Goal: Information Seeking & Learning: Find specific fact

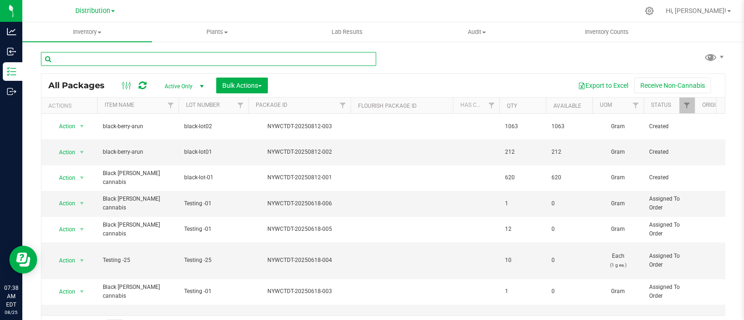
click at [127, 59] on input "text" at bounding box center [208, 59] width 335 height 14
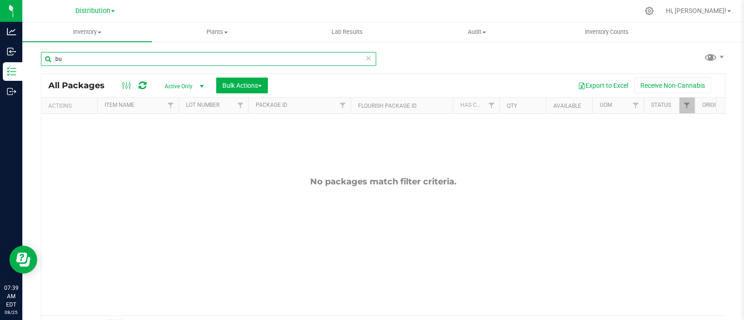
type input "b"
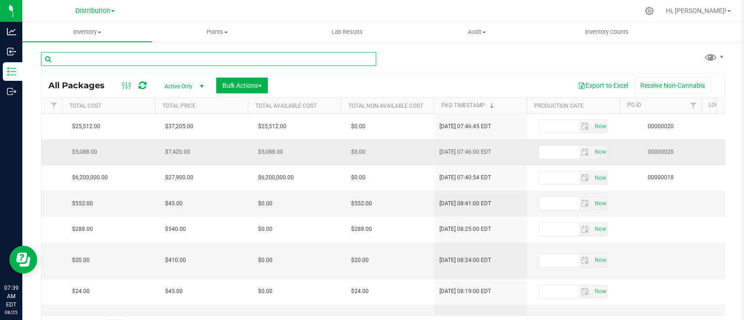
scroll to position [0, 1286]
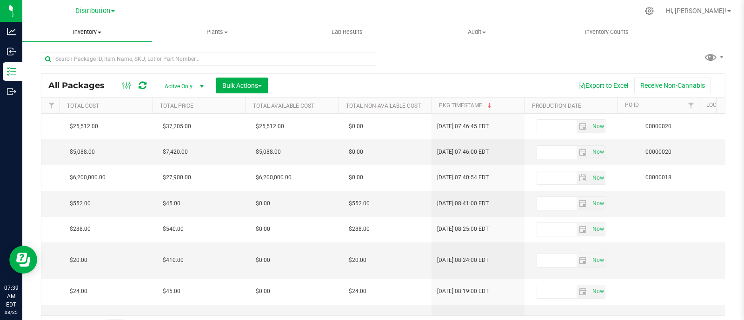
click at [95, 34] on span "Inventory" at bounding box center [87, 32] width 130 height 8
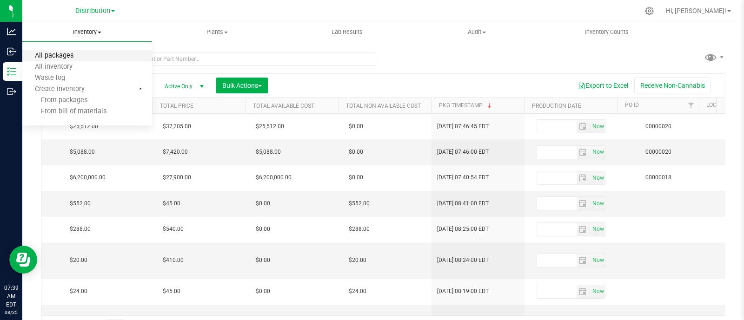
click at [60, 53] on span "All packages" at bounding box center [54, 56] width 64 height 8
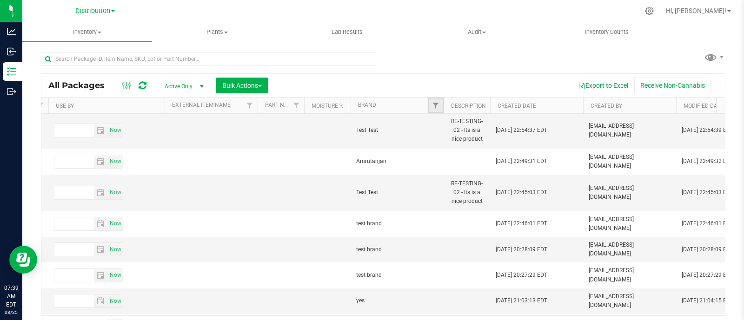
click at [430, 104] on link "Filter" at bounding box center [435, 106] width 15 height 16
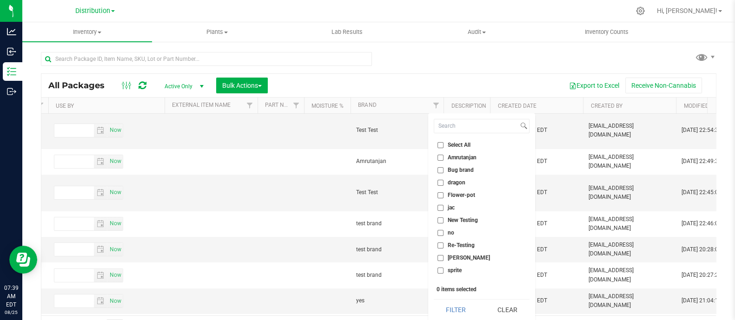
click at [439, 167] on input "Bug brand" at bounding box center [440, 170] width 6 height 6
checkbox input "true"
click at [458, 304] on button "Filter" at bounding box center [456, 310] width 45 height 20
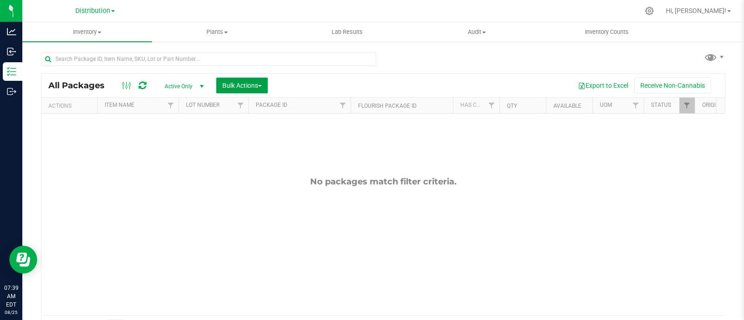
click at [253, 86] on span "Bulk Actions" at bounding box center [242, 85] width 40 height 7
click at [304, 79] on div "Export to Excel Receive Non-Cannabis" at bounding box center [496, 86] width 443 height 16
click at [297, 78] on div "Export to Excel Receive Non-Cannabis" at bounding box center [496, 86] width 443 height 16
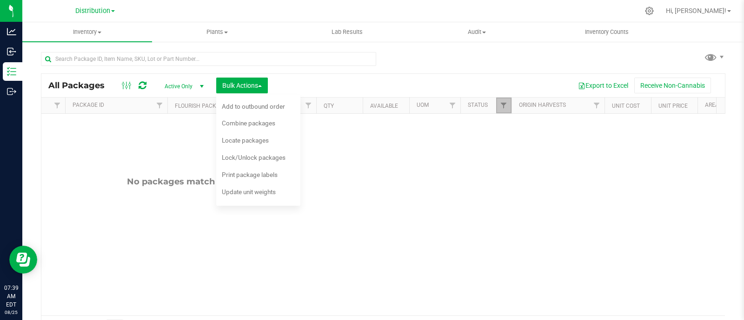
click at [509, 103] on link "Filter" at bounding box center [503, 106] width 15 height 16
click at [332, 83] on div "Export to Excel Receive Non-Cannabis" at bounding box center [496, 86] width 443 height 16
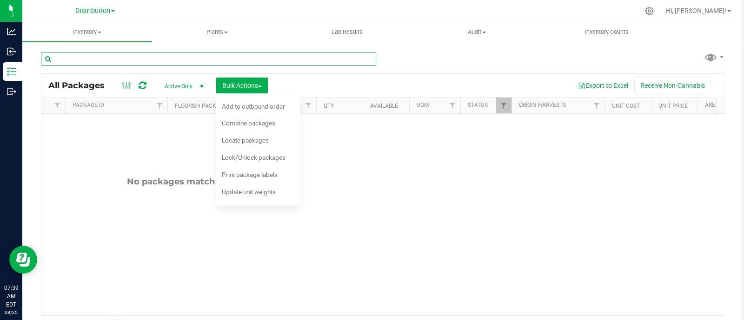
click at [288, 61] on input "text" at bounding box center [208, 59] width 335 height 14
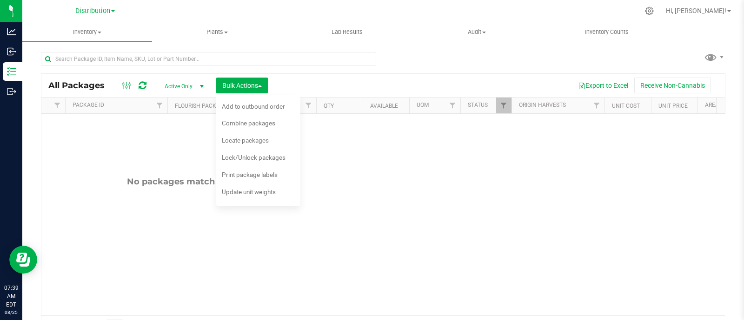
click at [423, 75] on div "All Packages Active Only Active Only Lab Samples Locked All Bulk Actions Add to…" at bounding box center [382, 85] width 683 height 23
click at [328, 193] on div "No packages match filter criteria." at bounding box center [199, 246] width 683 height 264
click at [143, 85] on icon at bounding box center [143, 85] width 8 height 9
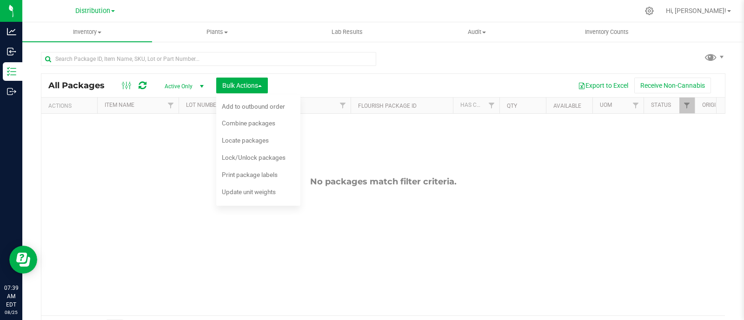
click at [397, 189] on div "No packages match filter criteria." at bounding box center [382, 246] width 683 height 264
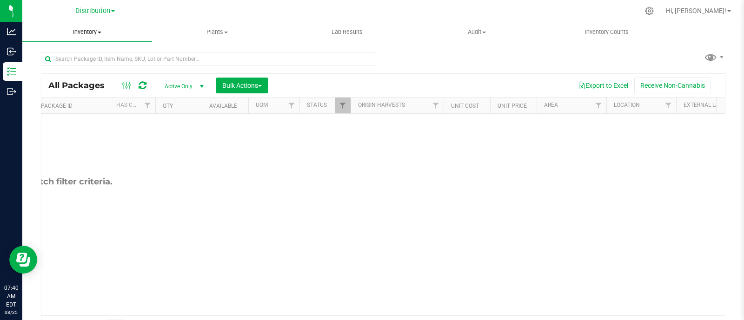
click at [87, 29] on span "Inventory" at bounding box center [87, 32] width 130 height 8
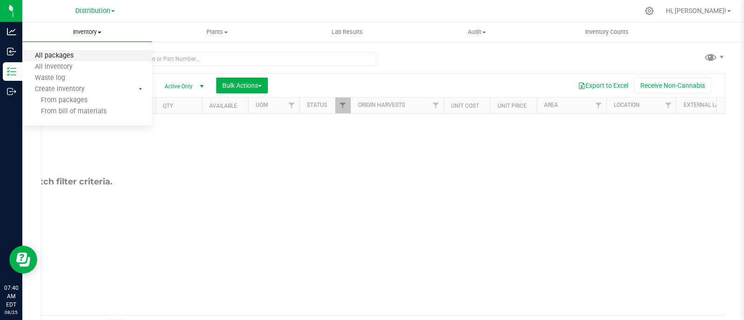
click at [84, 55] on span "All packages" at bounding box center [54, 56] width 64 height 8
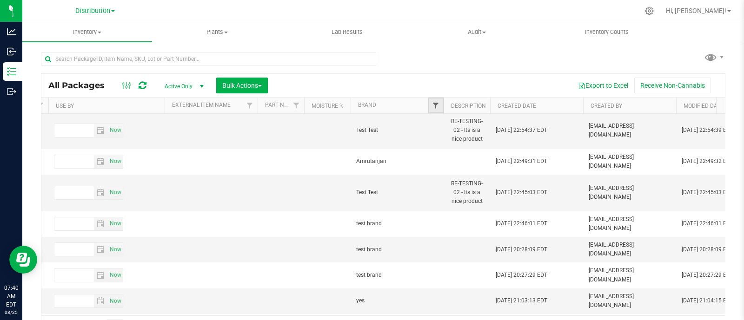
click at [436, 108] on span "Filter" at bounding box center [435, 105] width 7 height 7
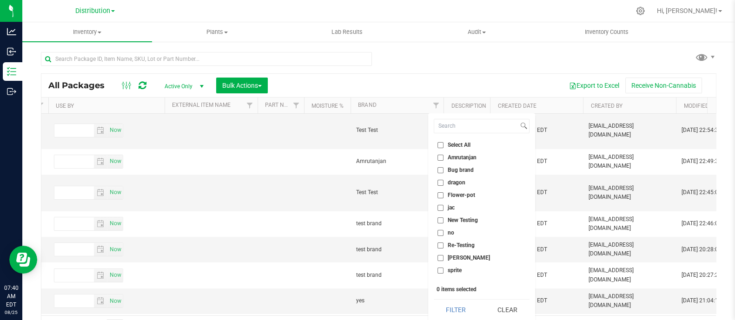
click at [441, 160] on li "Amrutanjan" at bounding box center [482, 158] width 96 height 10
click at [441, 159] on input "Amrutanjan" at bounding box center [440, 158] width 6 height 6
checkbox input "true"
click at [458, 306] on button "Filter" at bounding box center [456, 310] width 45 height 20
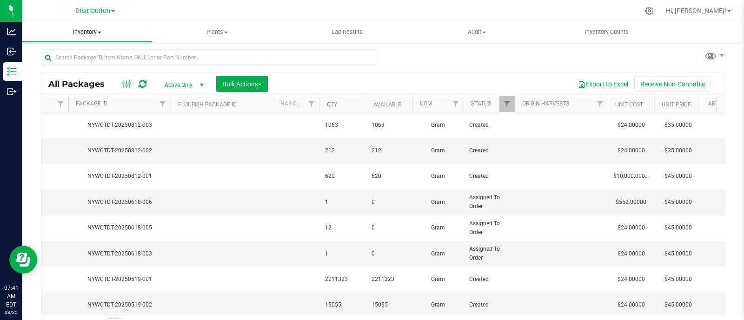
click at [93, 34] on span "Inventory" at bounding box center [87, 32] width 130 height 8
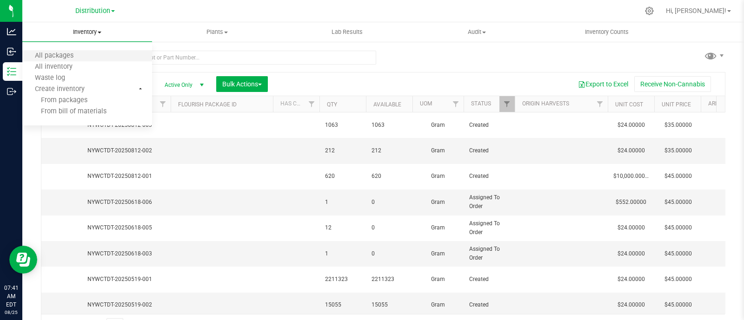
click at [89, 56] on li "All packages" at bounding box center [87, 56] width 130 height 11
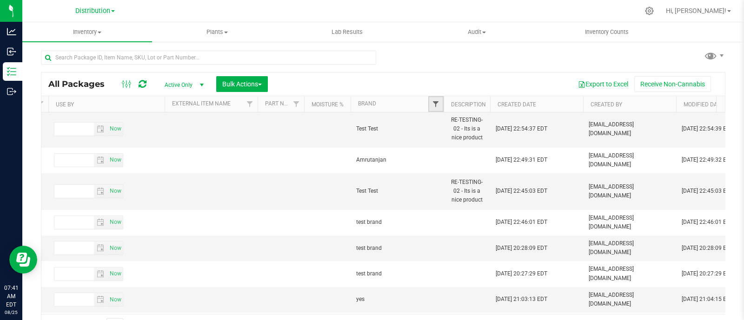
click at [436, 101] on span "Filter" at bounding box center [435, 103] width 7 height 7
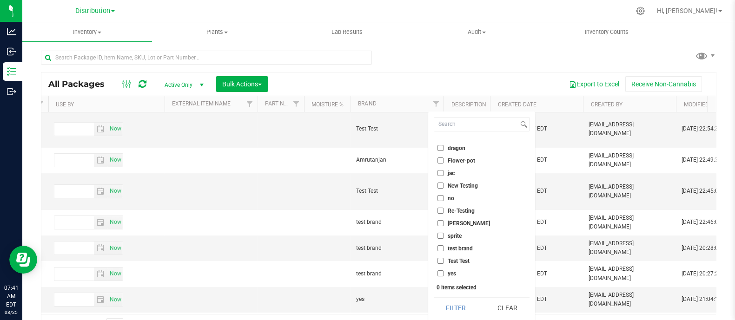
click at [438, 245] on li "test brand" at bounding box center [482, 249] width 96 height 10
click at [442, 250] on input "test brand" at bounding box center [440, 248] width 6 height 6
checkbox input "true"
click at [456, 309] on button "Filter" at bounding box center [456, 308] width 45 height 20
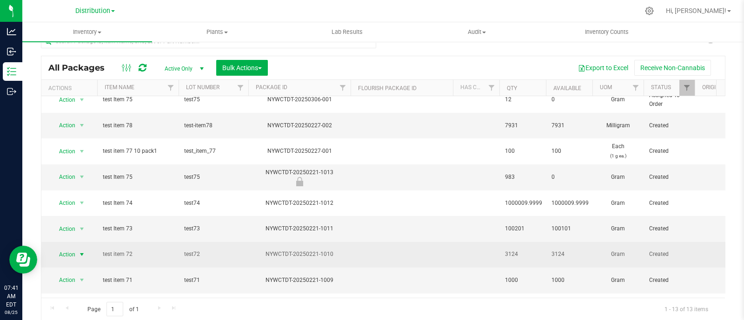
click at [74, 248] on span "Action" at bounding box center [63, 254] width 25 height 13
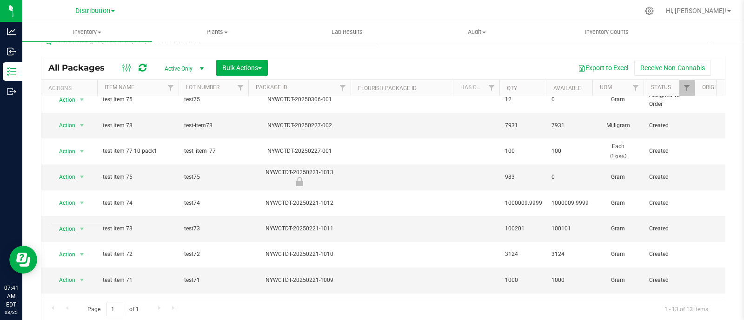
click at [446, 61] on div "Export to Excel Receive Non-Cannabis" at bounding box center [496, 68] width 443 height 16
drag, startPoint x: 702, startPoint y: 306, endPoint x: 657, endPoint y: 298, distance: 46.2
click at [657, 298] on div "Page 1 of 1 1 - 13 of 13 items" at bounding box center [382, 309] width 683 height 22
click at [524, 317] on div "Page 1 of 1 1 - 13 of 13 items" at bounding box center [382, 309] width 683 height 22
drag, startPoint x: 141, startPoint y: 247, endPoint x: 84, endPoint y: 251, distance: 57.3
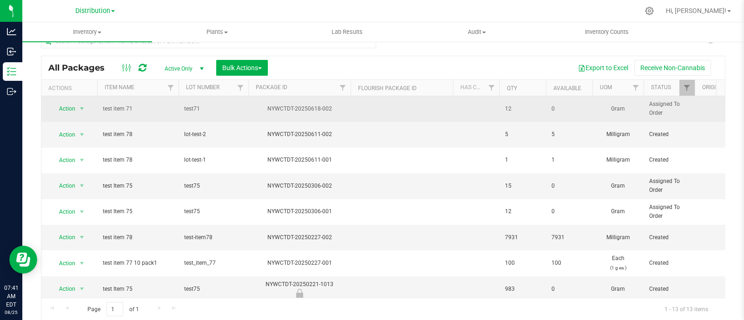
drag, startPoint x: 138, startPoint y: 110, endPoint x: 111, endPoint y: 112, distance: 27.0
click at [111, 112] on span "test item 71" at bounding box center [138, 109] width 70 height 9
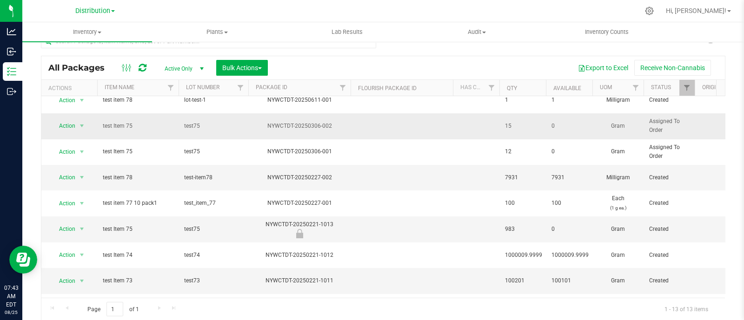
scroll to position [68, 0]
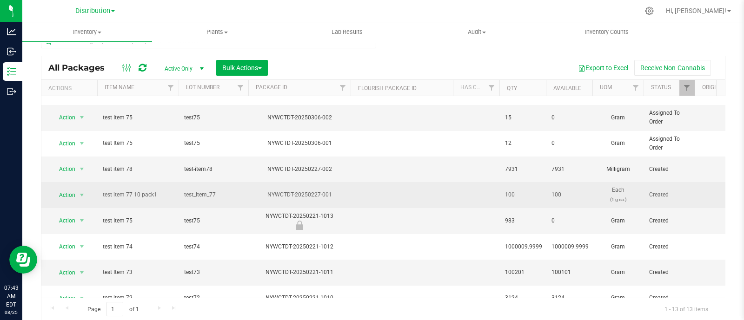
click at [165, 191] on span "test item 77 10 pack1" at bounding box center [138, 195] width 70 height 9
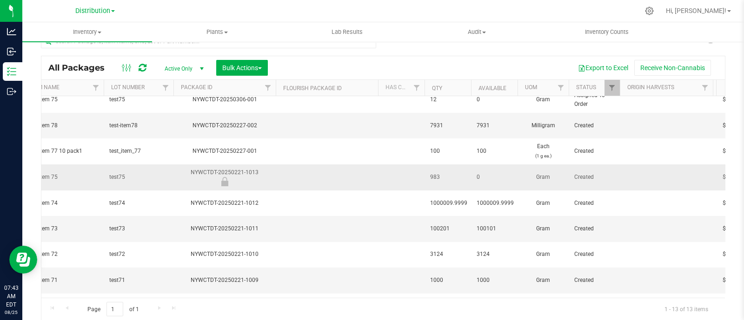
scroll to position [0, 40]
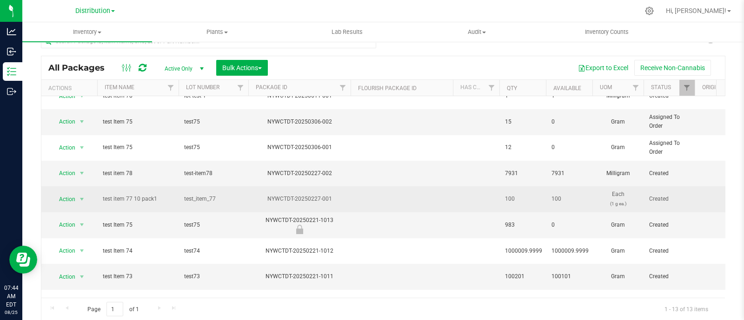
drag, startPoint x: 174, startPoint y: 185, endPoint x: 98, endPoint y: 179, distance: 75.9
click at [98, 186] on td "test item 77 10 pack1" at bounding box center [137, 199] width 81 height 26
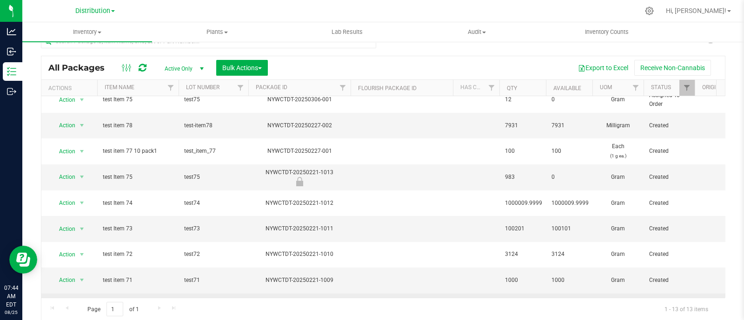
drag, startPoint x: 146, startPoint y: 278, endPoint x: 101, endPoint y: 278, distance: 45.1
click at [101, 294] on td "test Item 70" at bounding box center [137, 306] width 81 height 25
copy span "test Item 70"
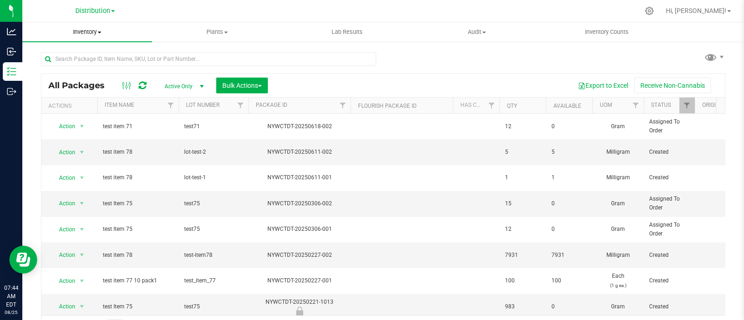
click at [102, 31] on span "Inventory" at bounding box center [87, 32] width 130 height 8
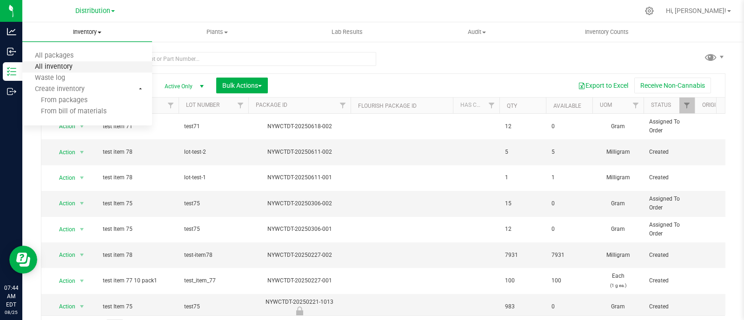
click at [78, 65] on span "All inventory" at bounding box center [53, 67] width 63 height 8
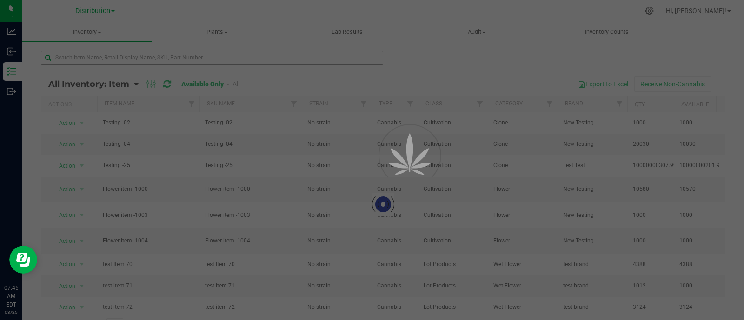
click at [265, 61] on div at bounding box center [372, 160] width 744 height 320
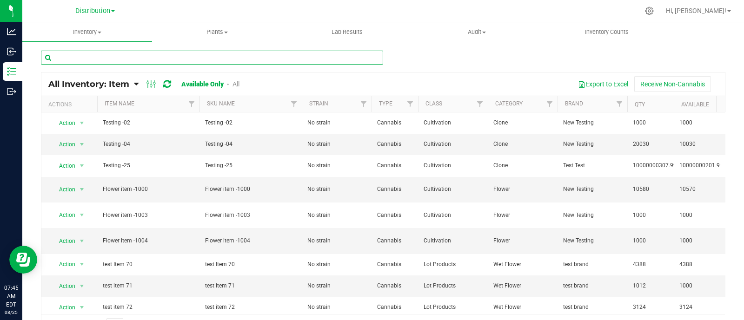
click at [265, 61] on input "text" at bounding box center [212, 58] width 342 height 14
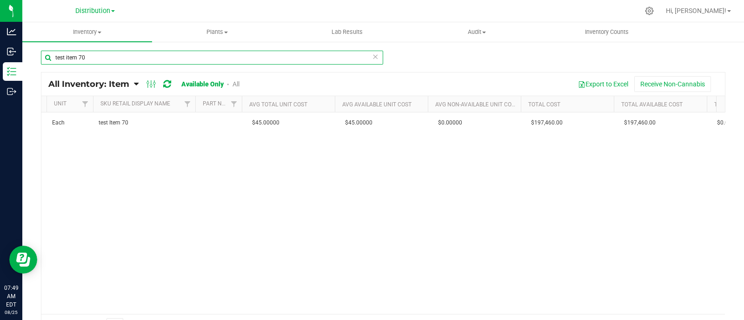
scroll to position [0, 922]
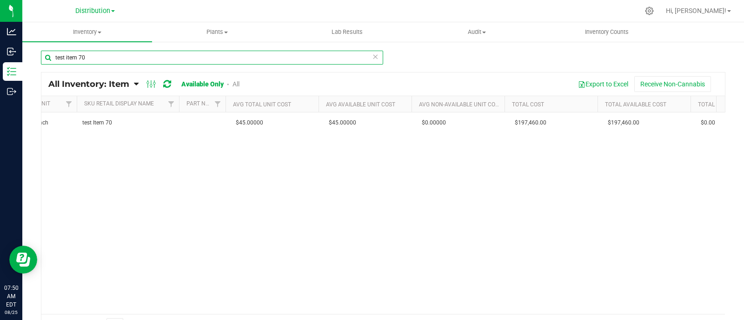
type input "test item 70"
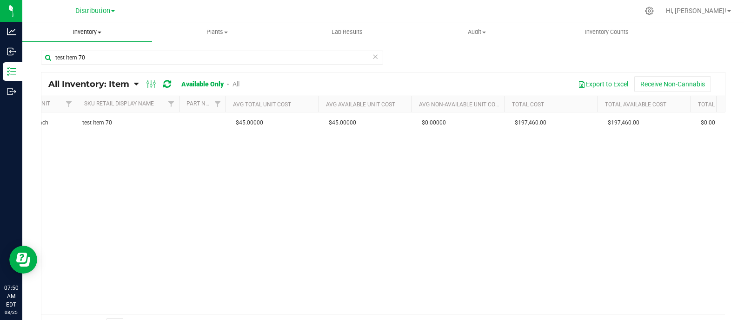
click at [92, 28] on span "Inventory" at bounding box center [87, 32] width 130 height 8
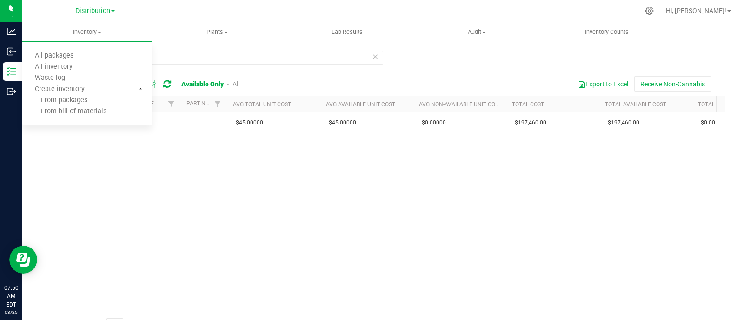
click at [372, 57] on icon at bounding box center [375, 56] width 7 height 11
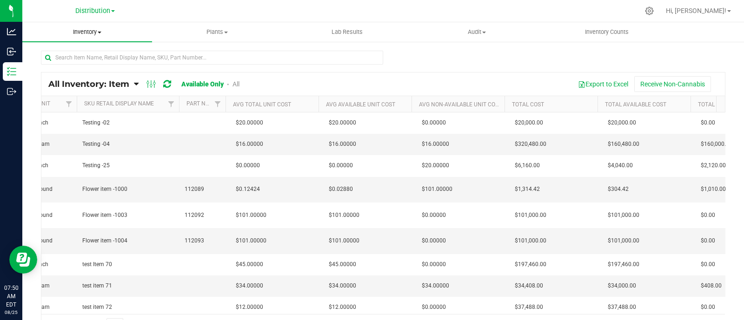
click at [97, 36] on span "Inventory" at bounding box center [87, 32] width 130 height 8
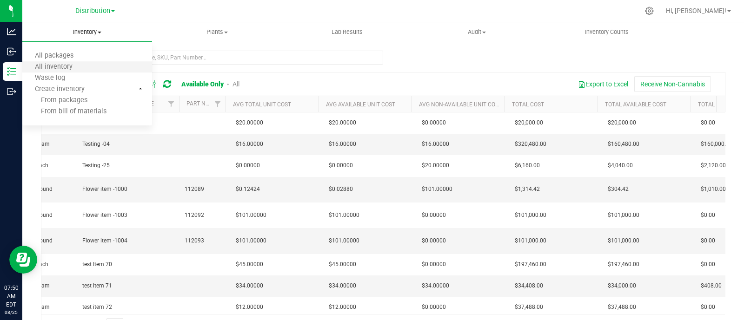
click at [83, 61] on li "All packages" at bounding box center [87, 56] width 130 height 11
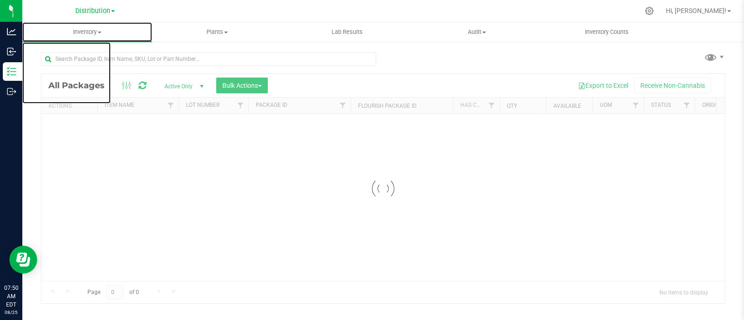
click at [100, 32] on div "Inventory All packages All inventory Waste log Create inventory Plants All plan…" at bounding box center [382, 171] width 721 height 298
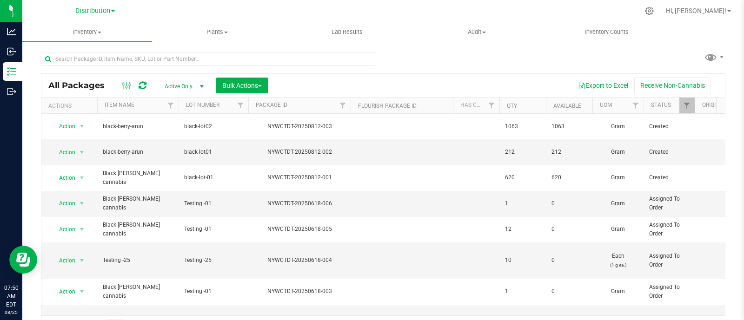
click at [482, 54] on div "All Packages Active Only Active Only Lab Samples Locked All Bulk Actions Add to…" at bounding box center [383, 190] width 684 height 295
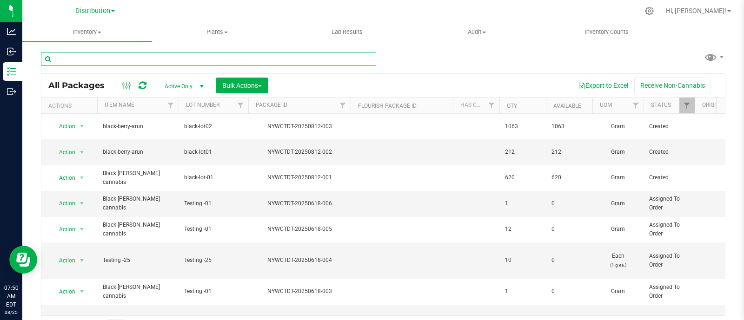
click at [128, 59] on input "text" at bounding box center [208, 59] width 335 height 14
type input "r"
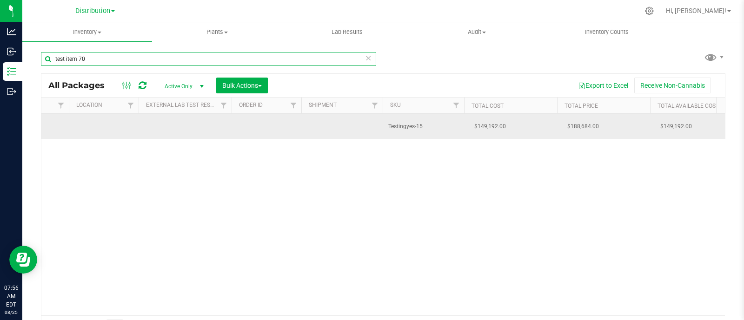
type input "test item 70"
drag, startPoint x: 424, startPoint y: 126, endPoint x: 382, endPoint y: 128, distance: 42.3
click at [383, 128] on td "Testingyes-15" at bounding box center [423, 126] width 81 height 25
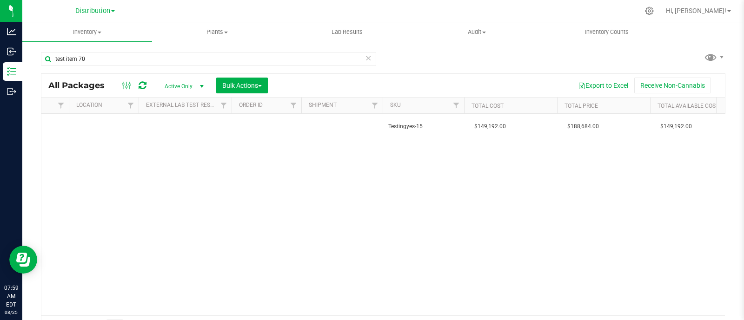
click at [334, 186] on div "Action Action Adjust qty Create package Edit attributes Global inventory Locate…" at bounding box center [382, 215] width 683 height 202
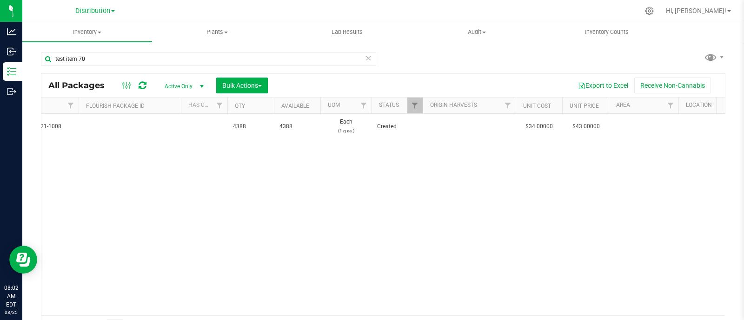
scroll to position [0, 337]
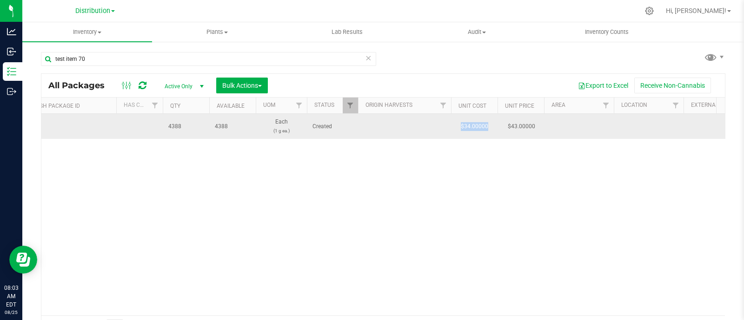
drag, startPoint x: 493, startPoint y: 123, endPoint x: 457, endPoint y: 119, distance: 35.9
click at [457, 119] on td "$34.00000" at bounding box center [474, 126] width 46 height 25
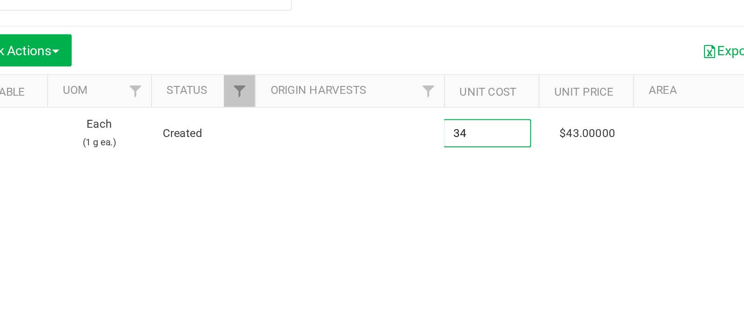
click at [489, 152] on div "Action Action Adjust qty Create package Edit attributes Global inventory Locate…" at bounding box center [382, 215] width 683 height 202
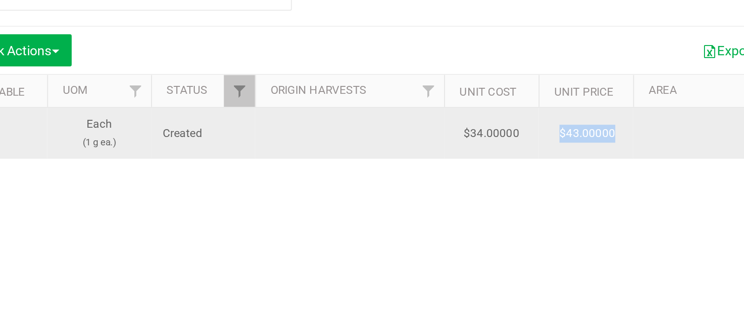
drag, startPoint x: 506, startPoint y: 127, endPoint x: 536, endPoint y: 127, distance: 29.7
click at [536, 127] on span "$43.00000" at bounding box center [521, 126] width 37 height 13
drag, startPoint x: 489, startPoint y: 124, endPoint x: 462, endPoint y: 126, distance: 27.9
click at [462, 126] on td "$34.00000" at bounding box center [474, 126] width 46 height 25
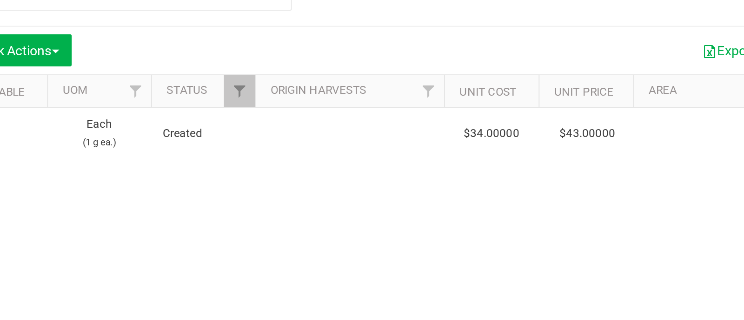
click at [438, 159] on div "Action Action Adjust qty Create package Edit attributes Global inventory Locate…" at bounding box center [382, 215] width 683 height 202
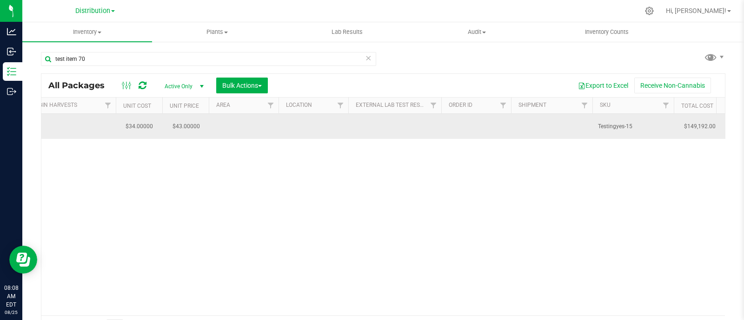
scroll to position [0, 705]
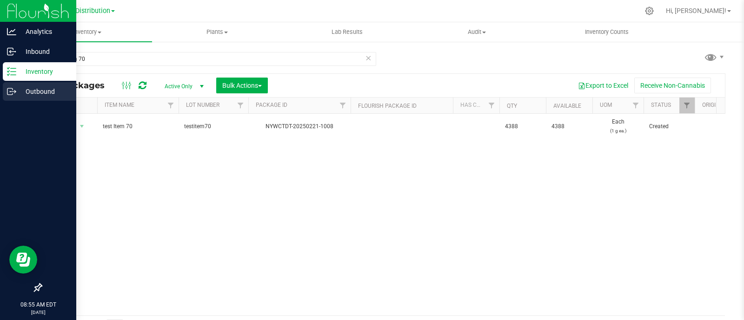
click at [14, 87] on icon at bounding box center [11, 91] width 9 height 9
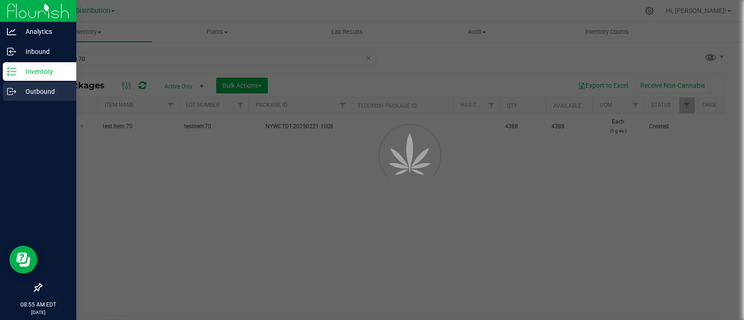
click at [14, 87] on icon at bounding box center [11, 91] width 9 height 9
